Goal: Transaction & Acquisition: Purchase product/service

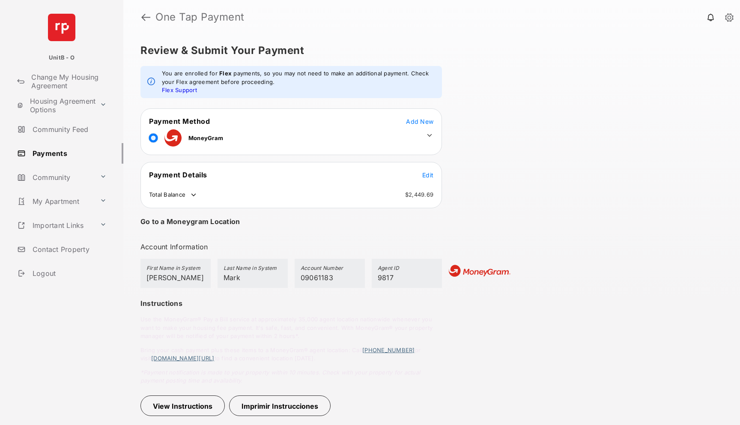
click at [431, 133] on icon at bounding box center [430, 136] width 8 height 8
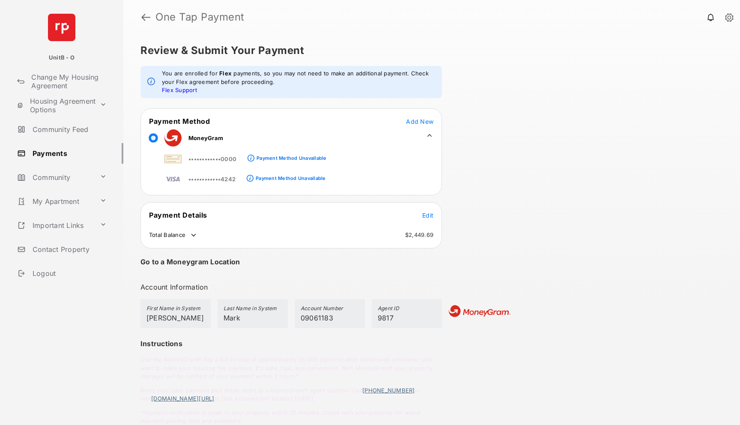
click at [577, 225] on div "Review & Submit Your Payment You are enrolled for Flex payments, so you may not…" at bounding box center [431, 229] width 617 height 391
click at [154, 160] on tr "••••••••••••0000 Payment Method Unavailable" at bounding box center [234, 157] width 185 height 19
click at [423, 120] on span "Add New" at bounding box center [419, 121] width 27 height 7
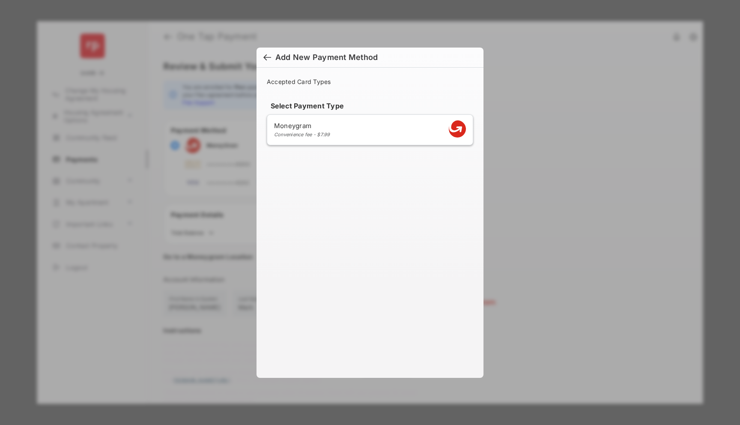
click at [266, 56] on div at bounding box center [267, 58] width 8 height 9
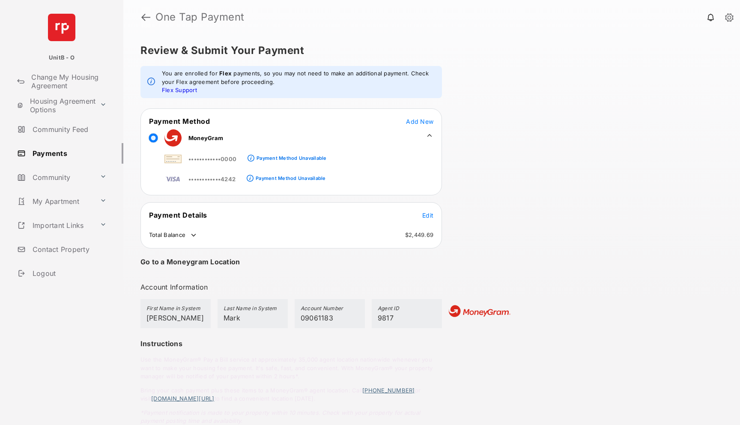
click at [144, 17] on link at bounding box center [145, 17] width 9 height 21
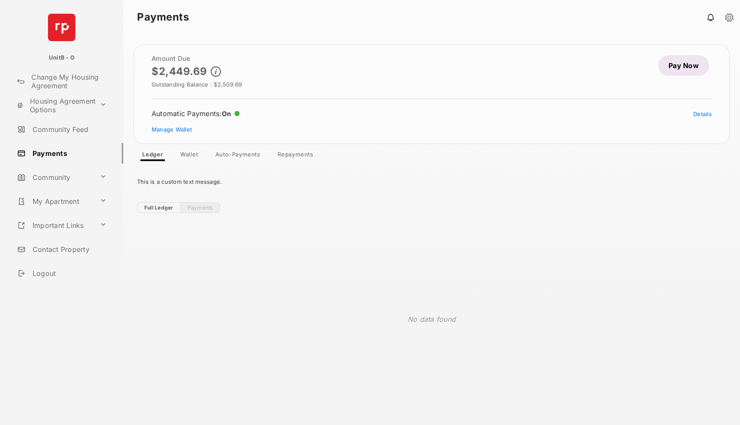
click at [685, 69] on link "Pay Now" at bounding box center [683, 65] width 51 height 21
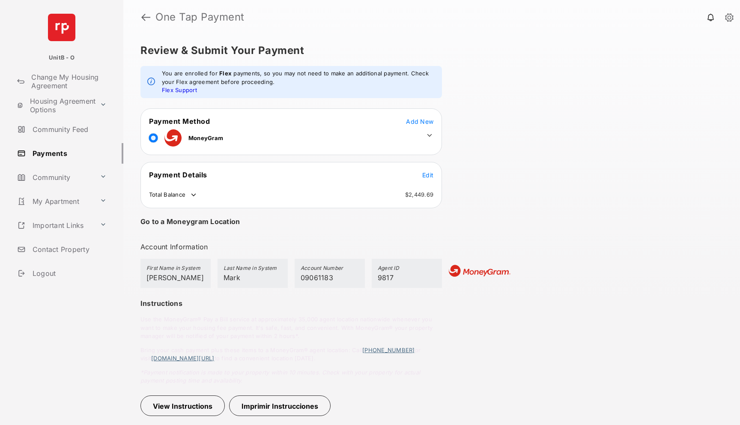
click at [193, 196] on icon at bounding box center [194, 195] width 8 height 8
